Goal: Navigation & Orientation: Find specific page/section

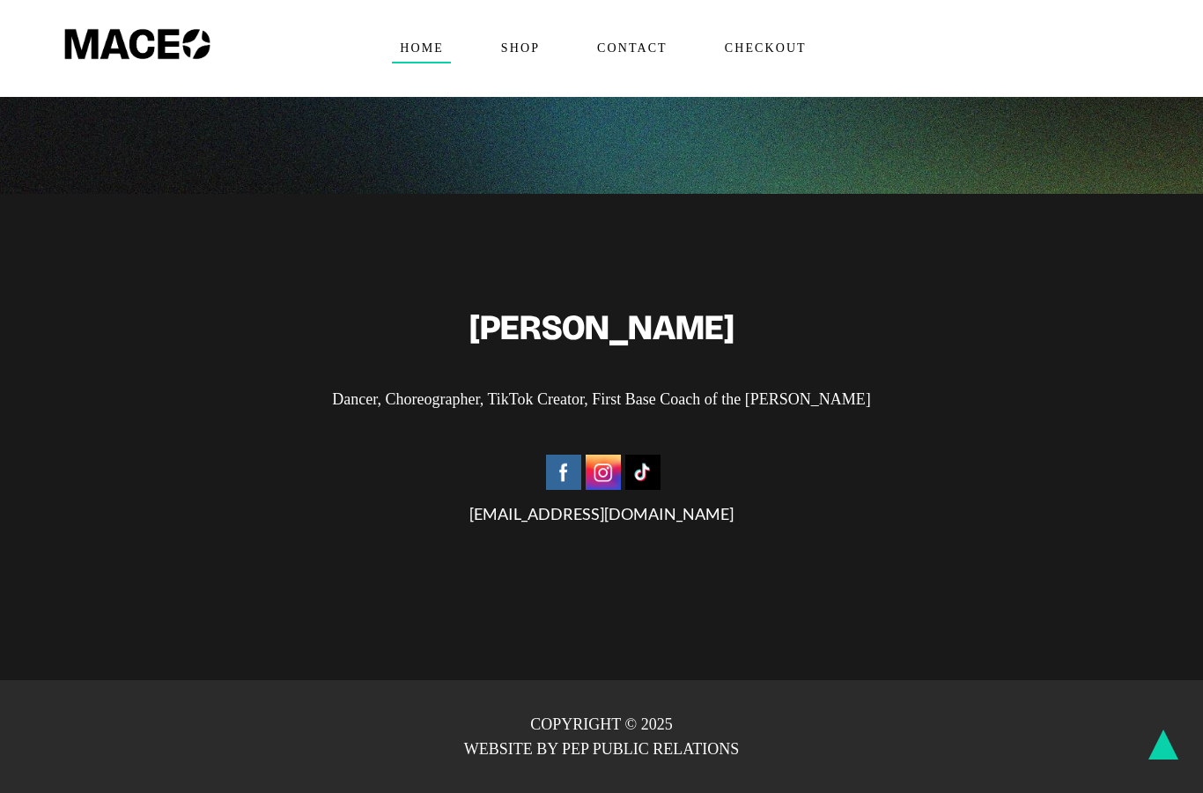
scroll to position [4425, 0]
click at [511, 43] on span "Shop" at bounding box center [520, 48] width 54 height 28
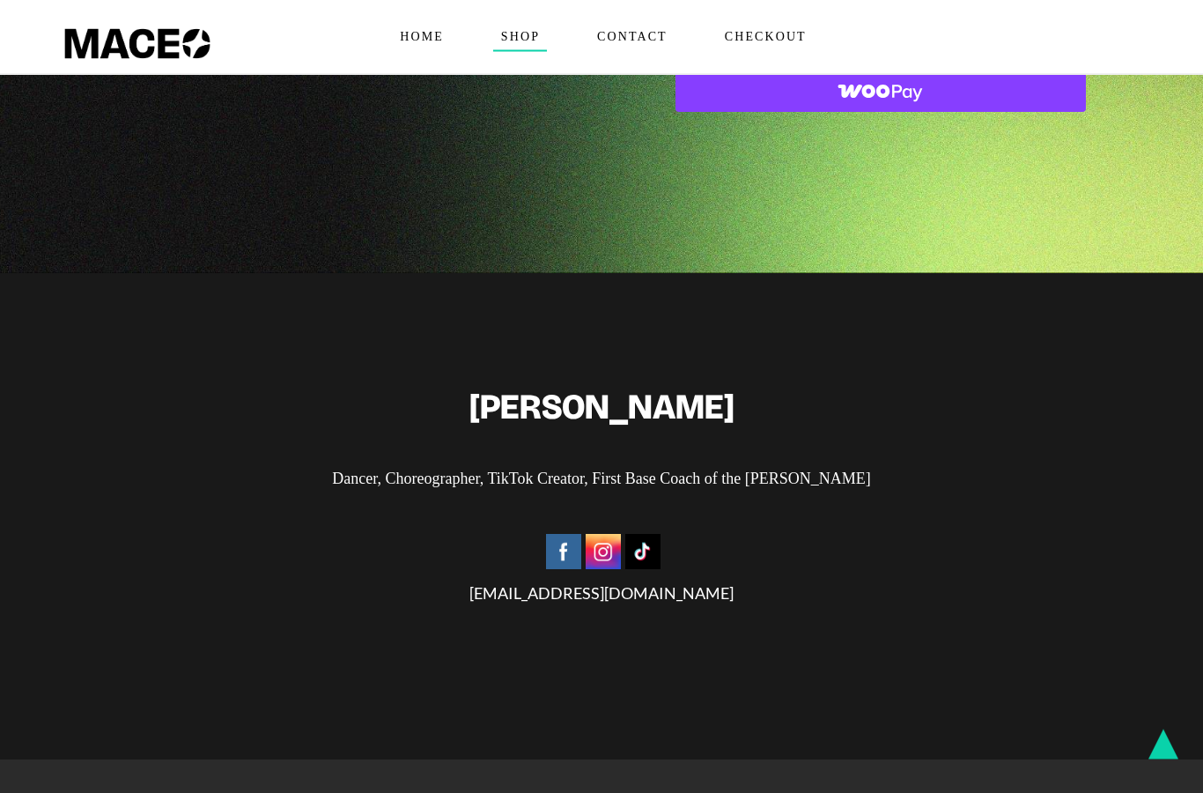
scroll to position [713, 0]
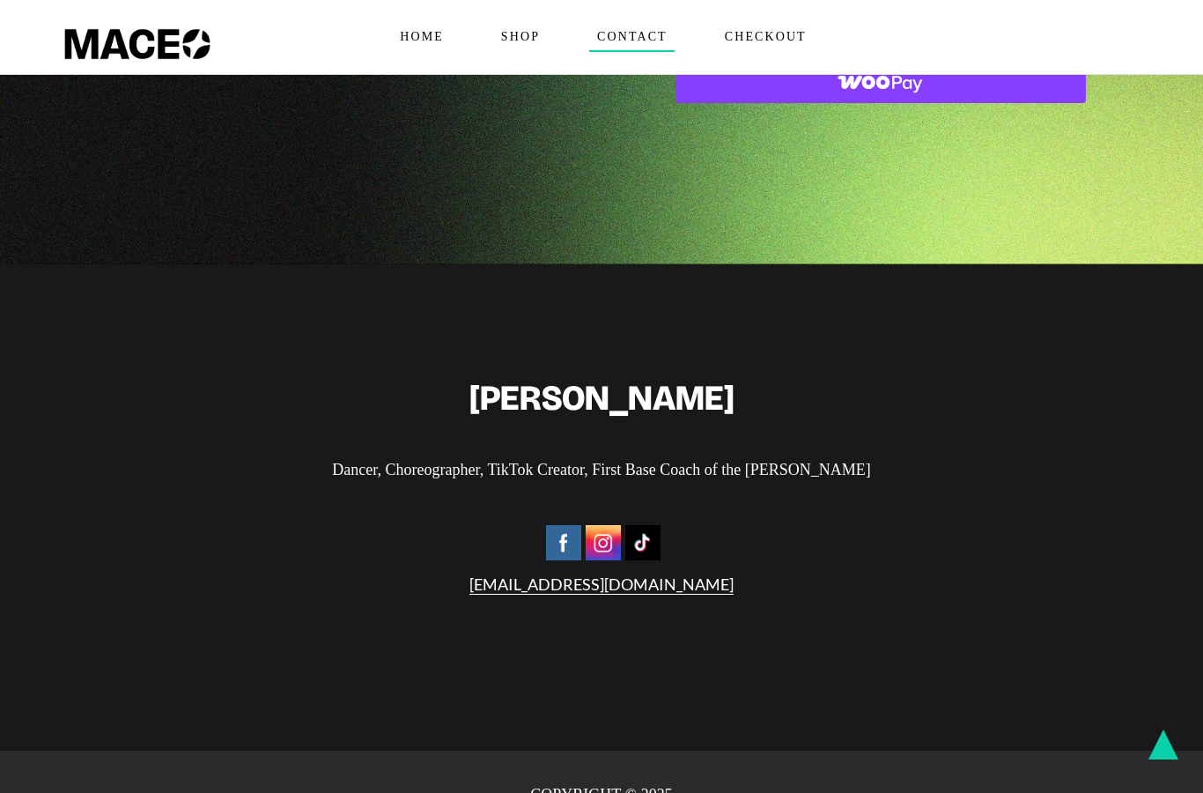
click at [622, 44] on span "Contact" at bounding box center [631, 37] width 85 height 28
